Goal: Transaction & Acquisition: Purchase product/service

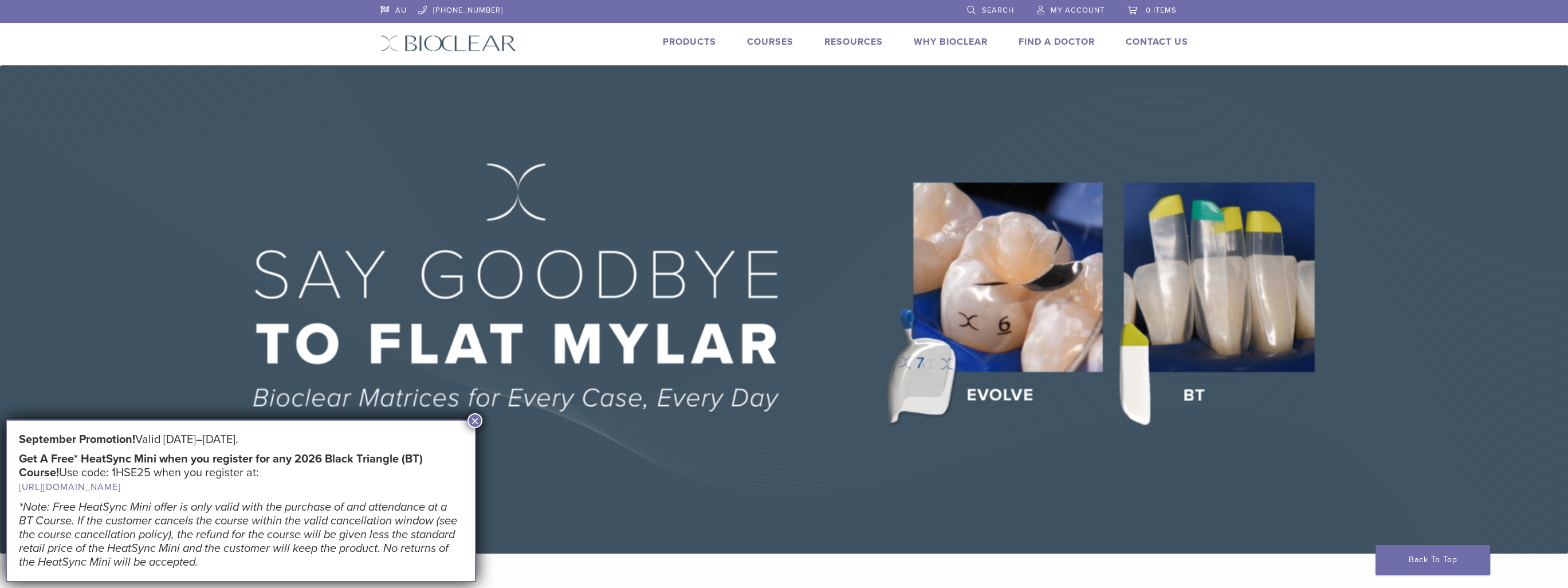
click at [704, 42] on link "Products" at bounding box center [689, 42] width 53 height 12
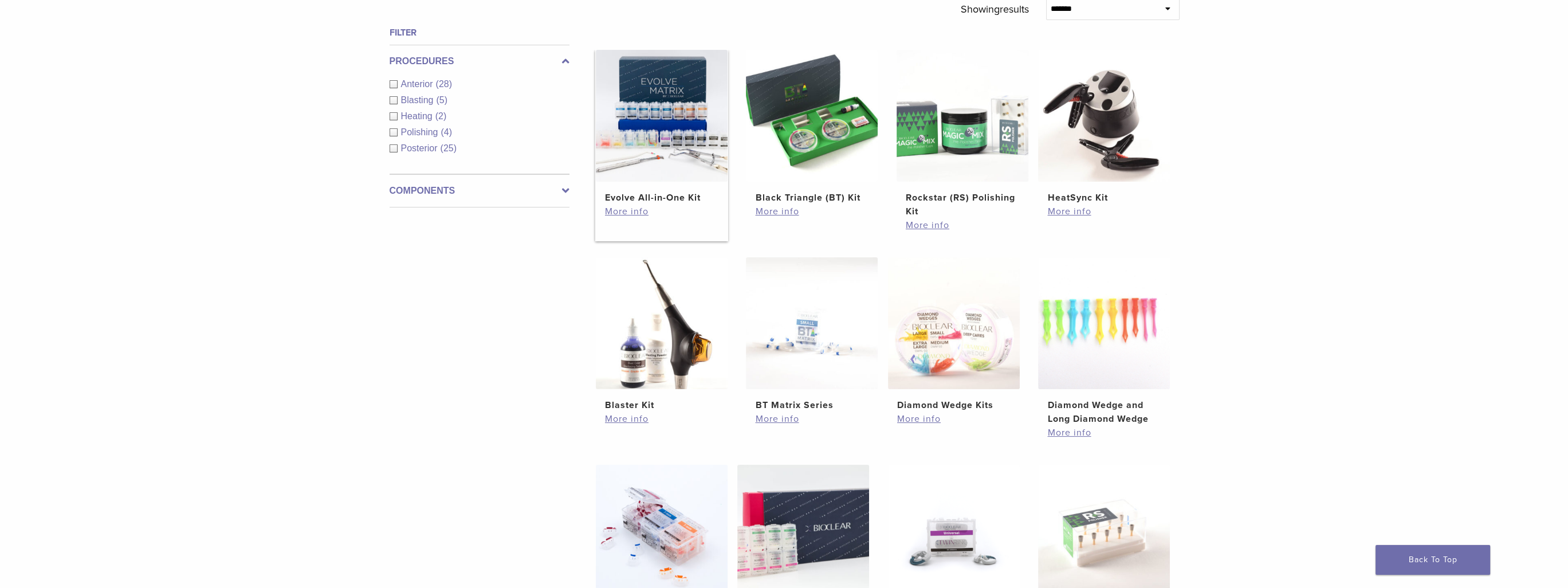
scroll to position [287, 0]
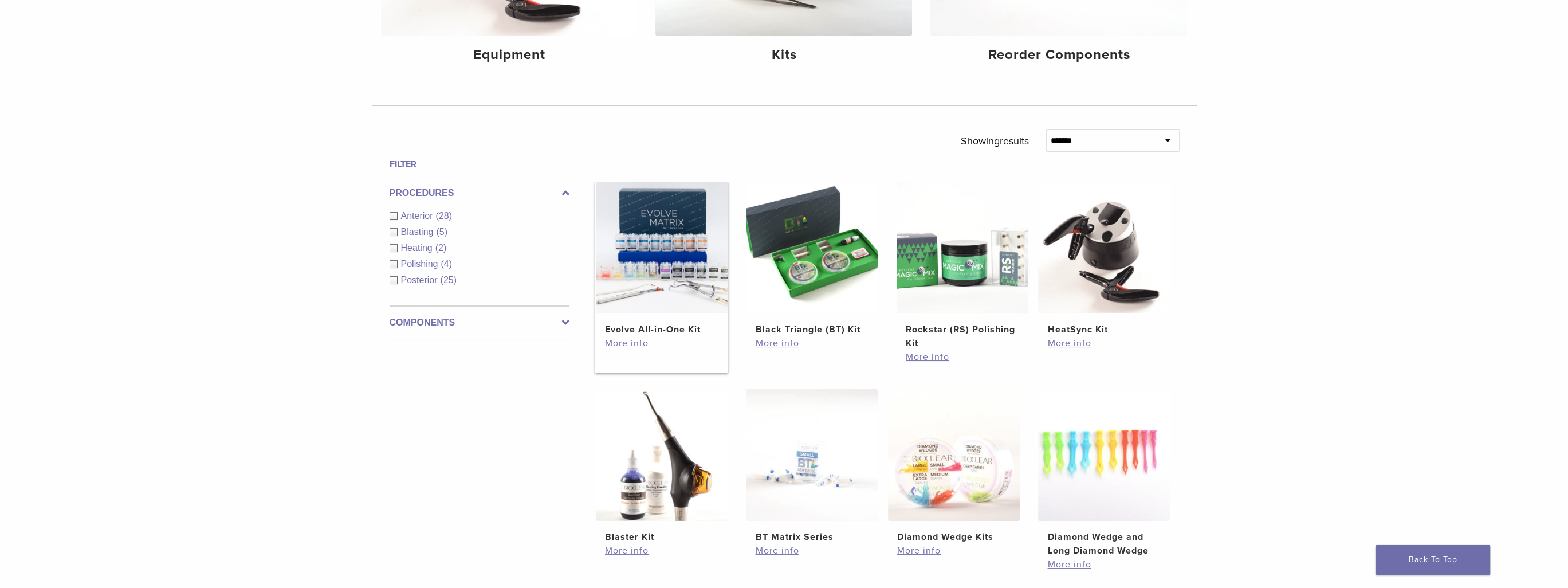
click at [626, 341] on link "More info" at bounding box center [662, 343] width 113 height 13
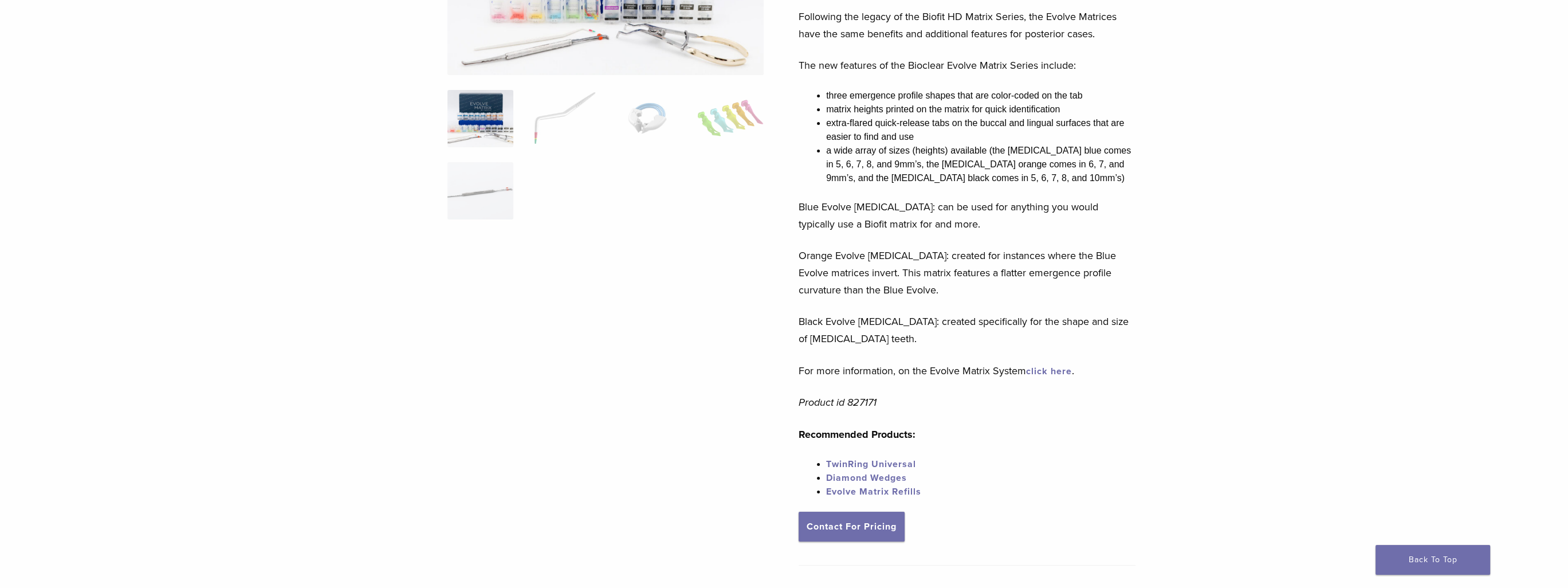
scroll to position [115, 0]
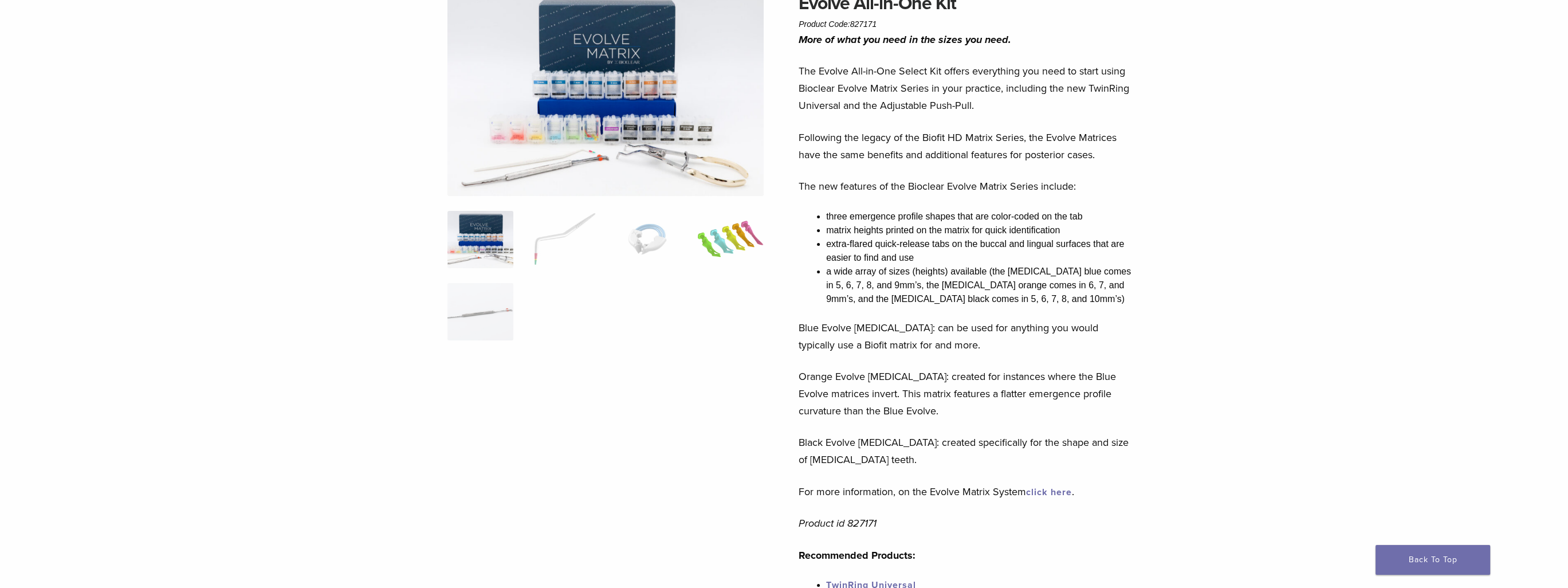
click at [733, 237] on img at bounding box center [730, 239] width 66 height 58
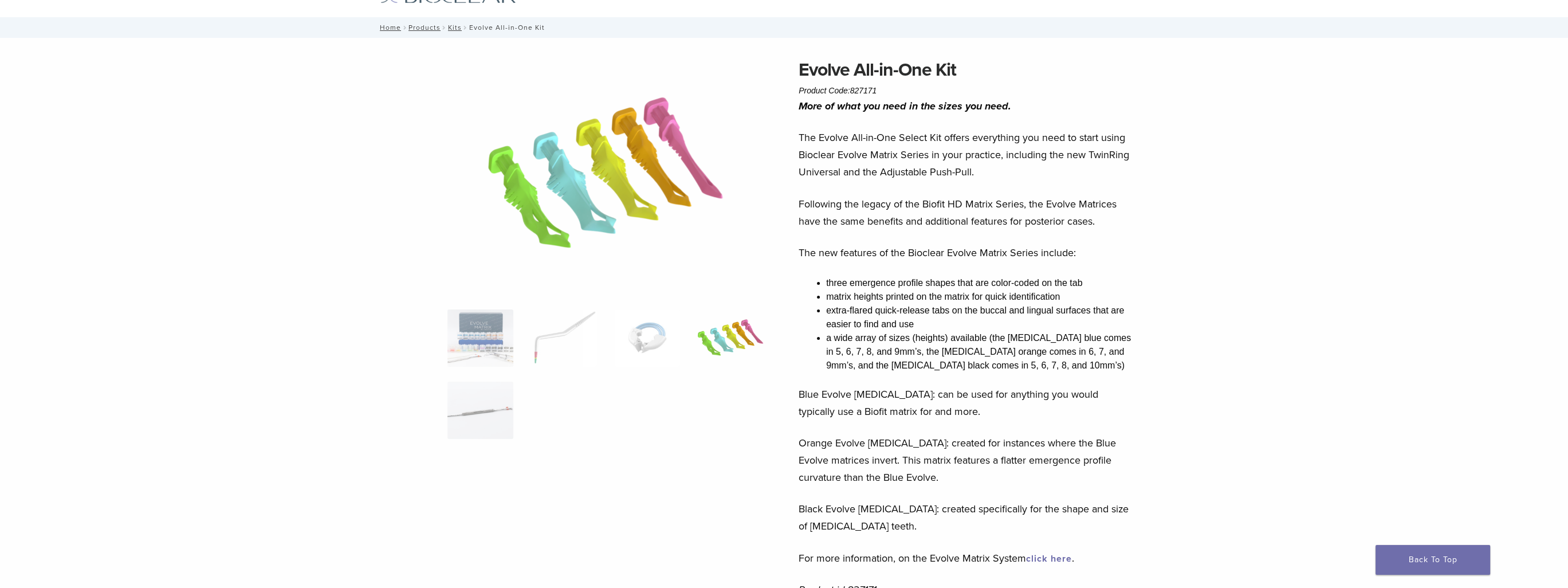
scroll to position [0, 0]
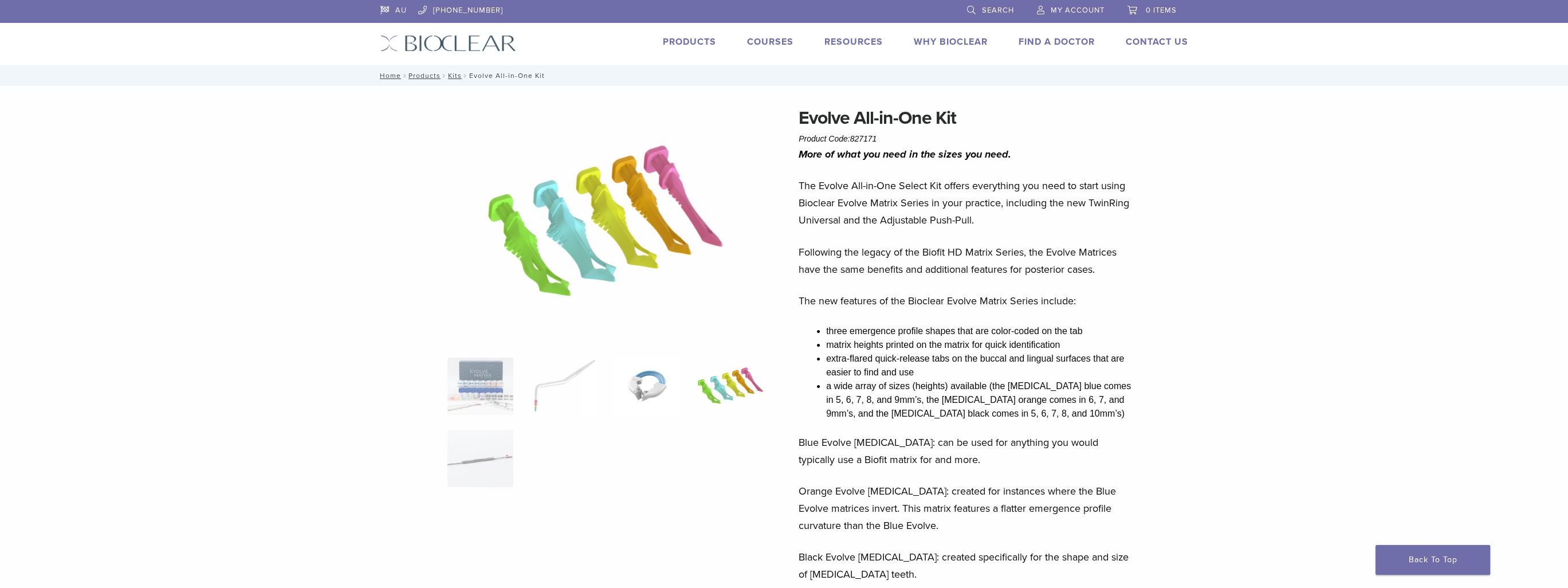
click at [660, 388] on img at bounding box center [647, 386] width 66 height 58
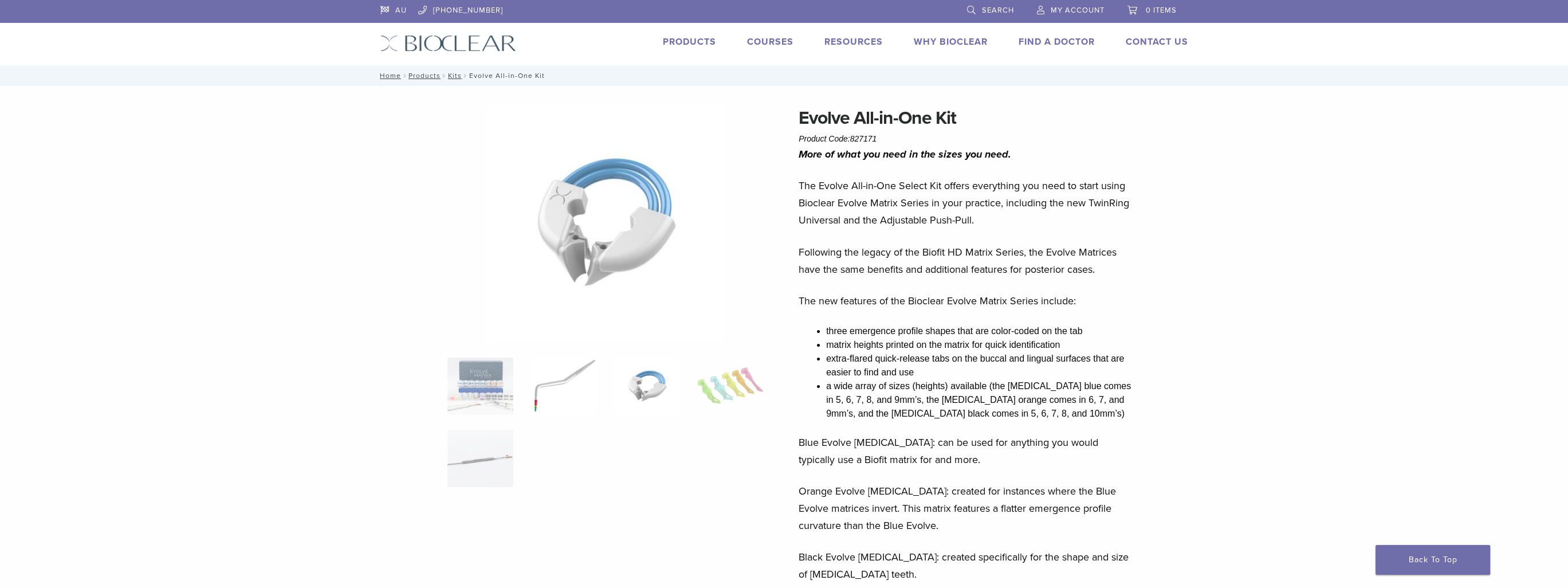
click at [568, 388] on img at bounding box center [564, 386] width 66 height 58
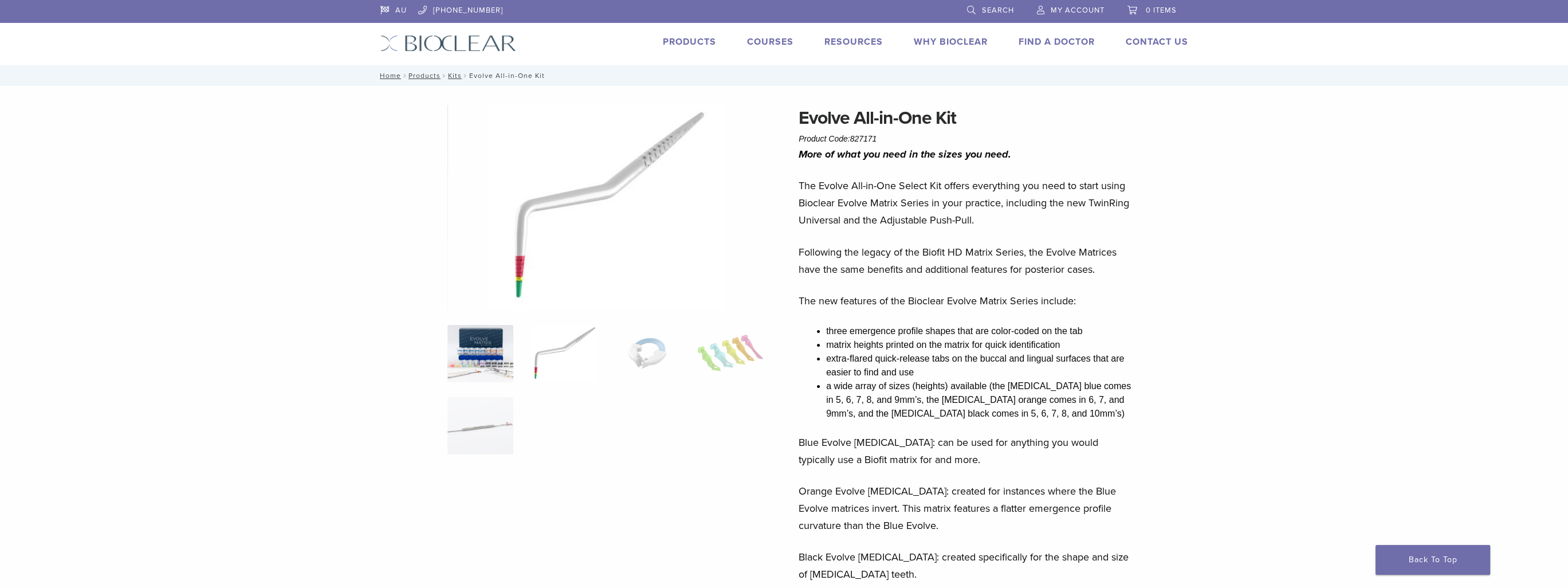
click at [467, 364] on img at bounding box center [480, 353] width 66 height 58
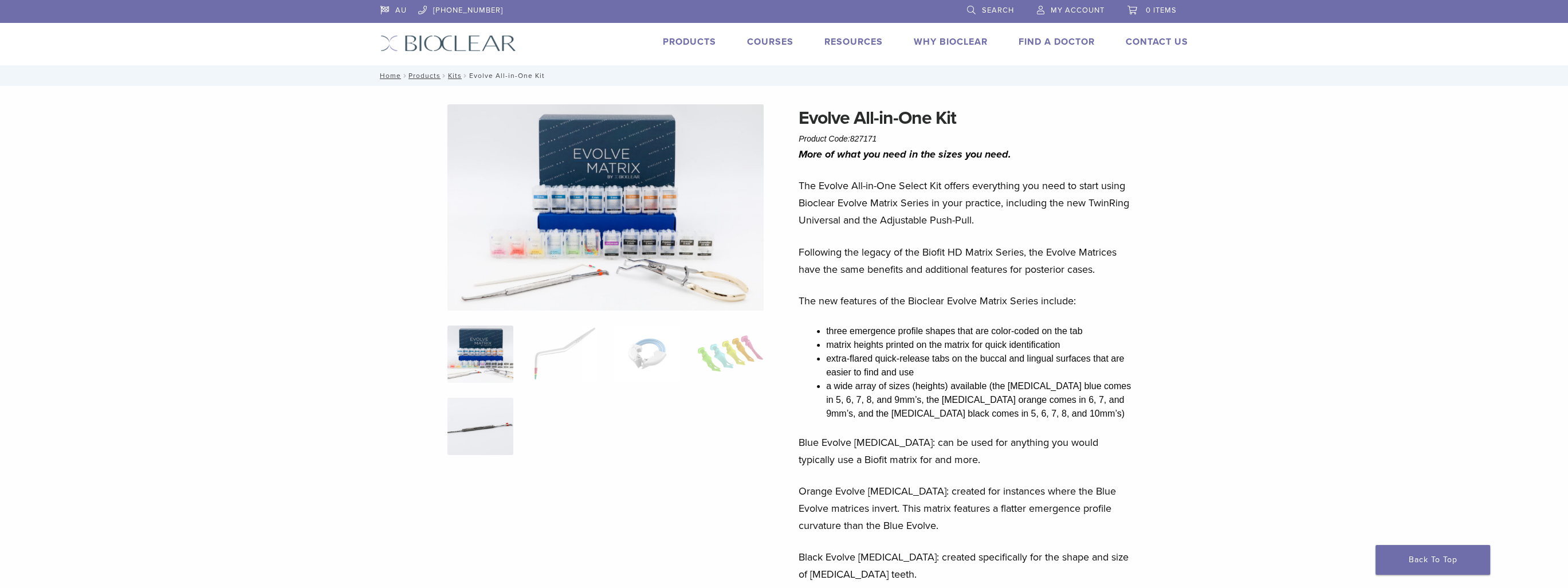
click at [471, 411] on img at bounding box center [480, 426] width 66 height 58
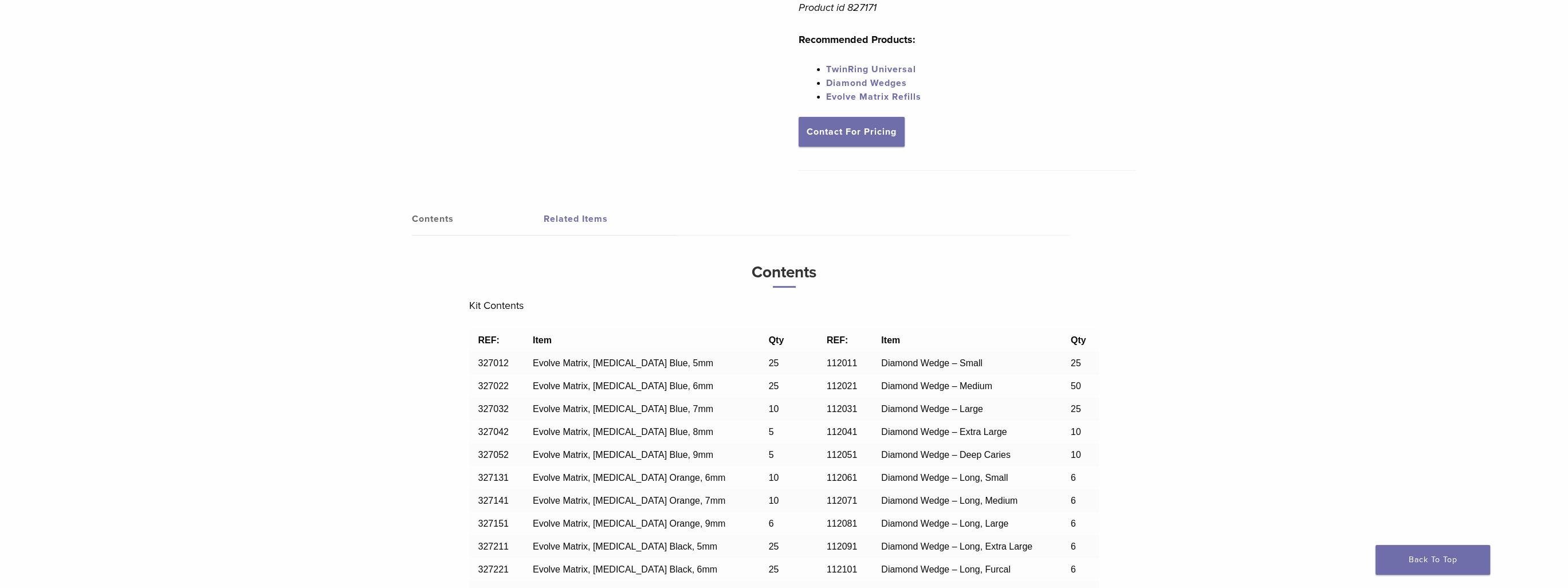
scroll to position [859, 0]
